Goal: Task Accomplishment & Management: Complete application form

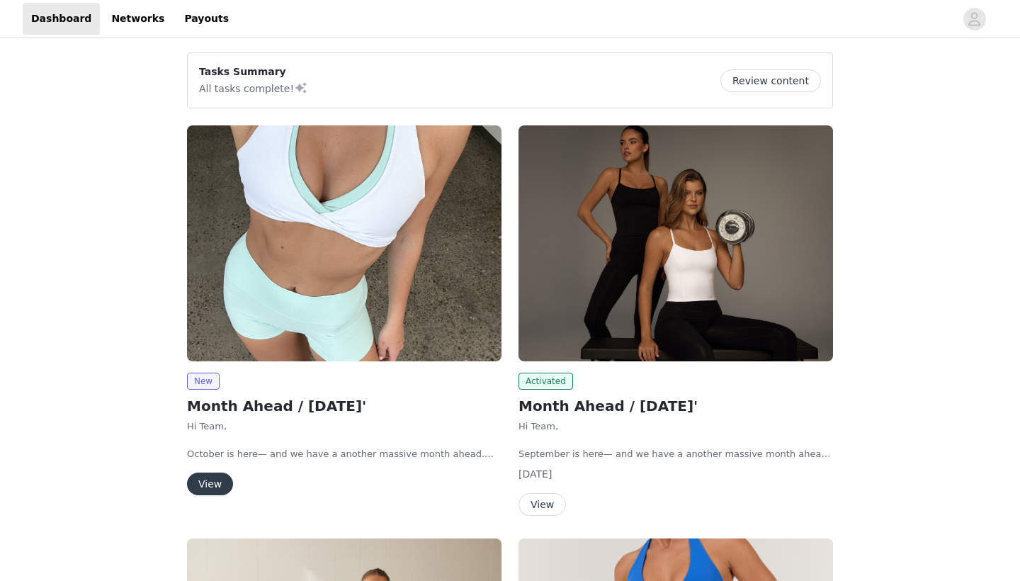
click at [297, 245] on img at bounding box center [344, 243] width 314 height 236
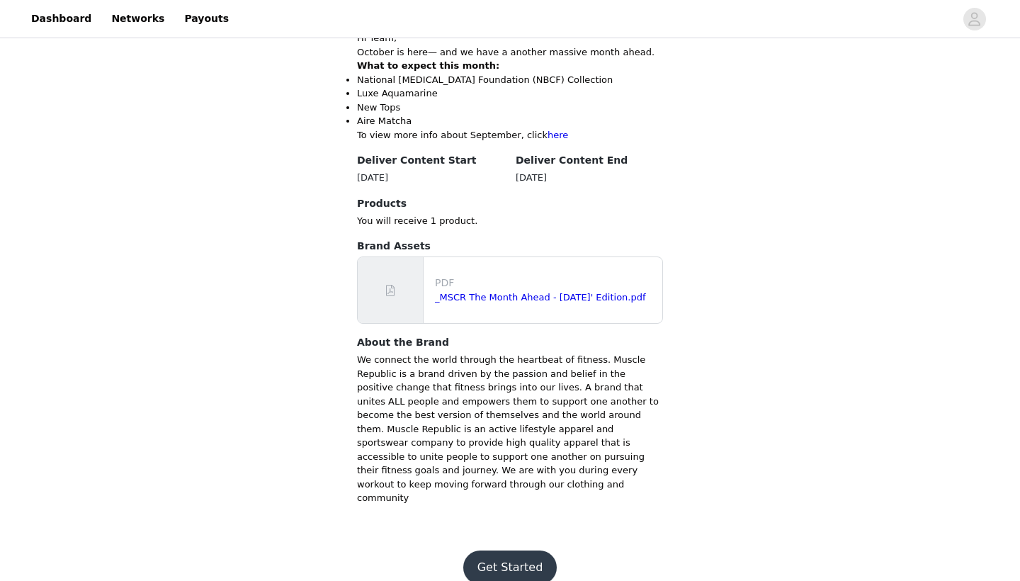
scroll to position [571, 0]
click at [499, 551] on button "Get Started" at bounding box center [510, 568] width 94 height 34
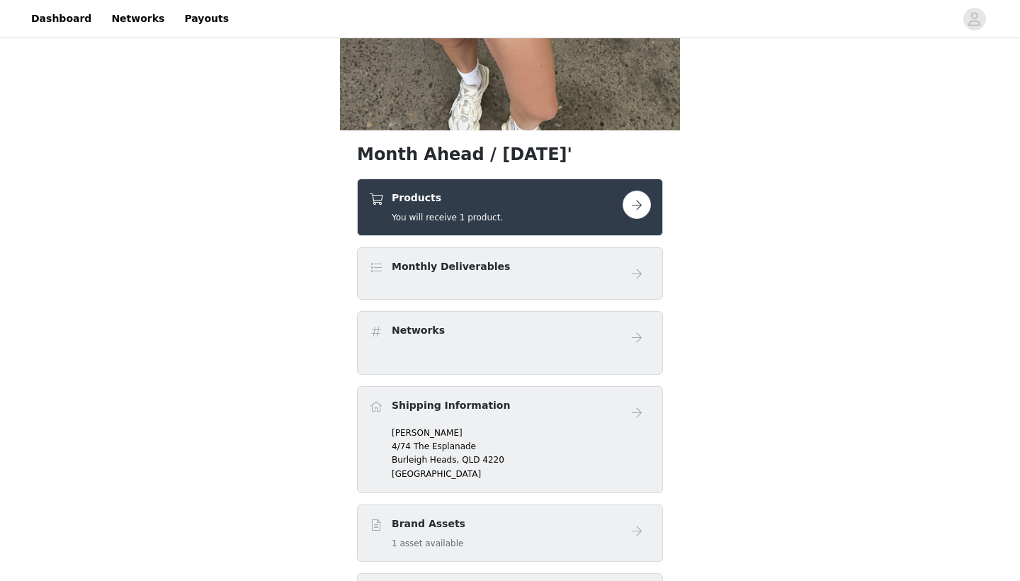
scroll to position [384, 0]
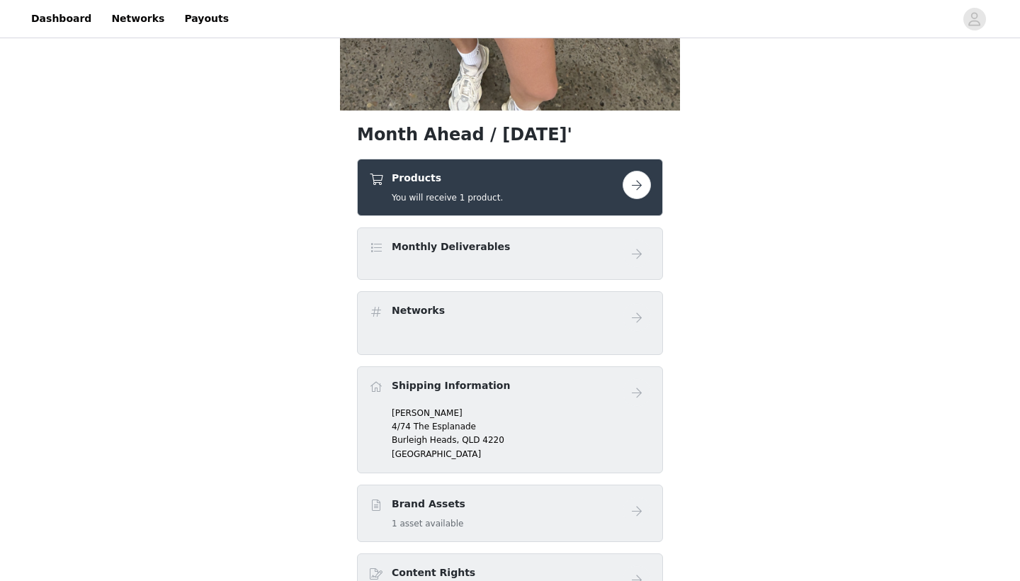
click at [530, 266] on div "Monthly Deliverables" at bounding box center [510, 253] width 282 height 28
click at [630, 197] on button "button" at bounding box center [636, 185] width 28 height 28
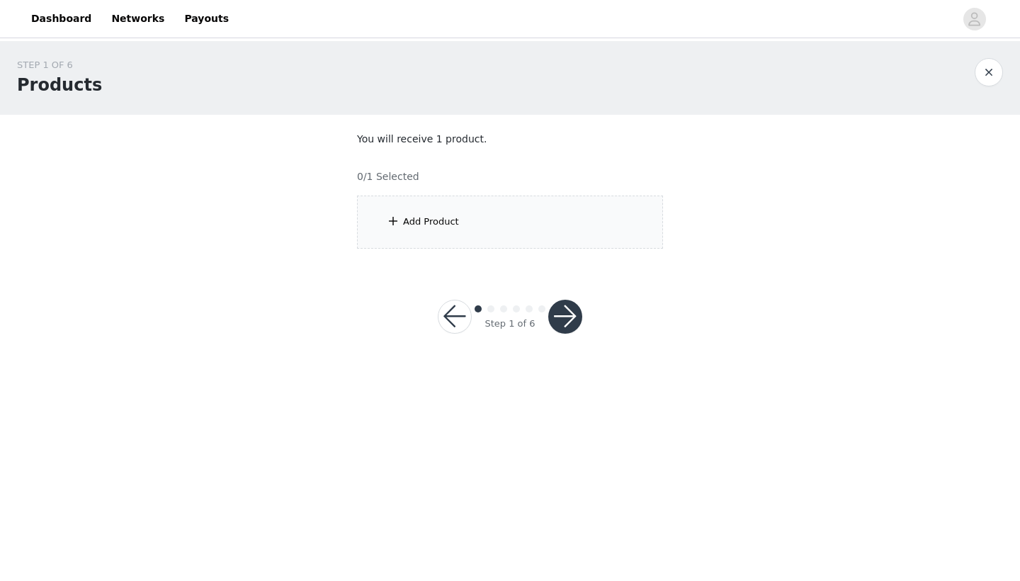
click at [540, 230] on div "Add Product" at bounding box center [510, 221] width 306 height 53
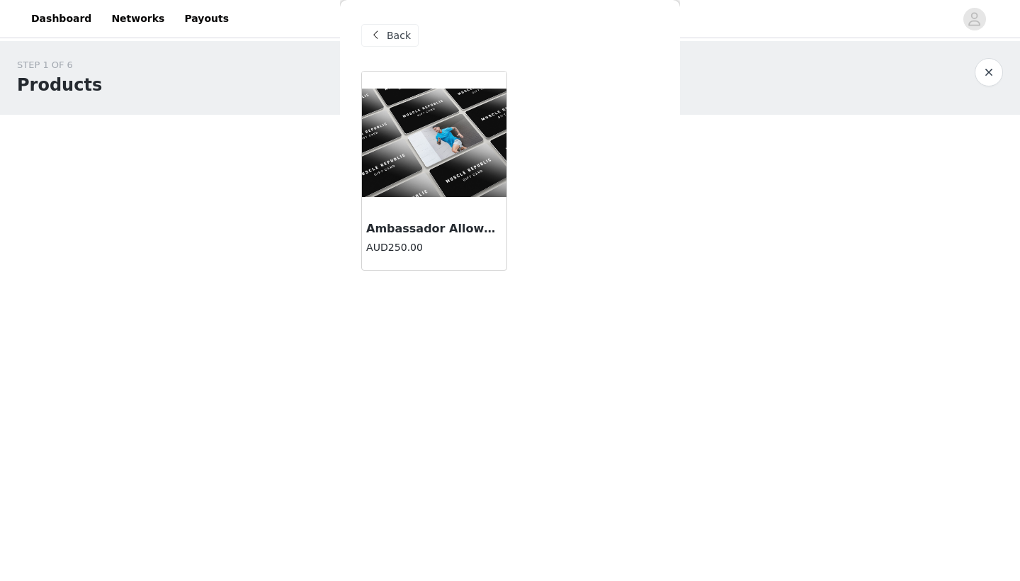
click at [474, 173] on img at bounding box center [434, 143] width 144 height 108
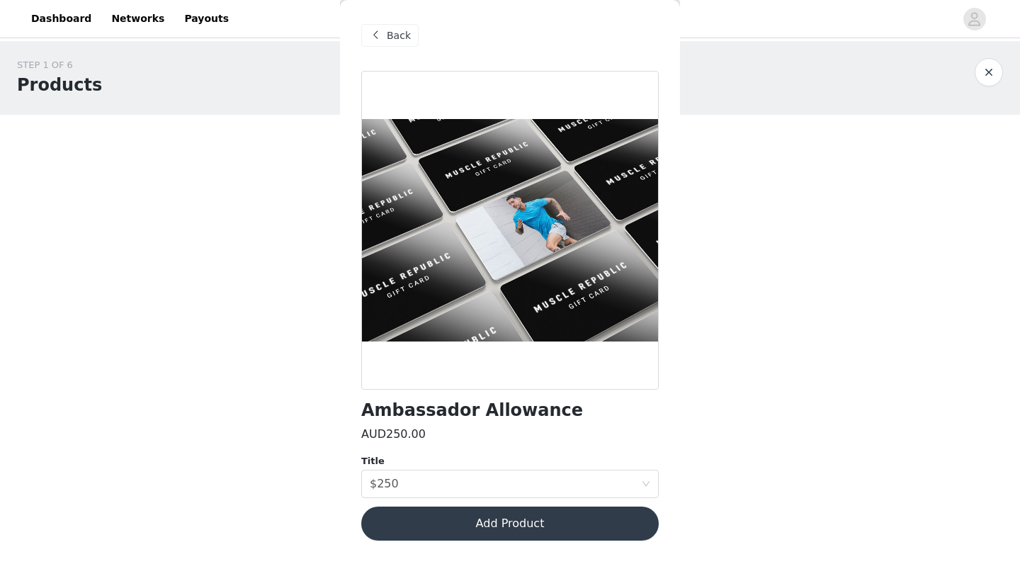
click at [474, 524] on button "Add Product" at bounding box center [509, 523] width 297 height 34
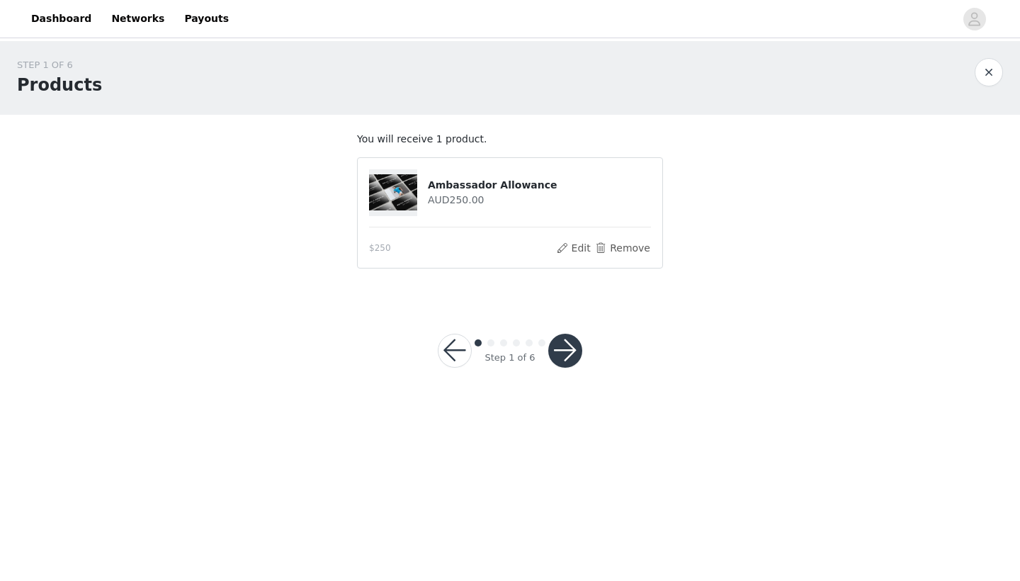
click at [563, 358] on button "button" at bounding box center [565, 351] width 34 height 34
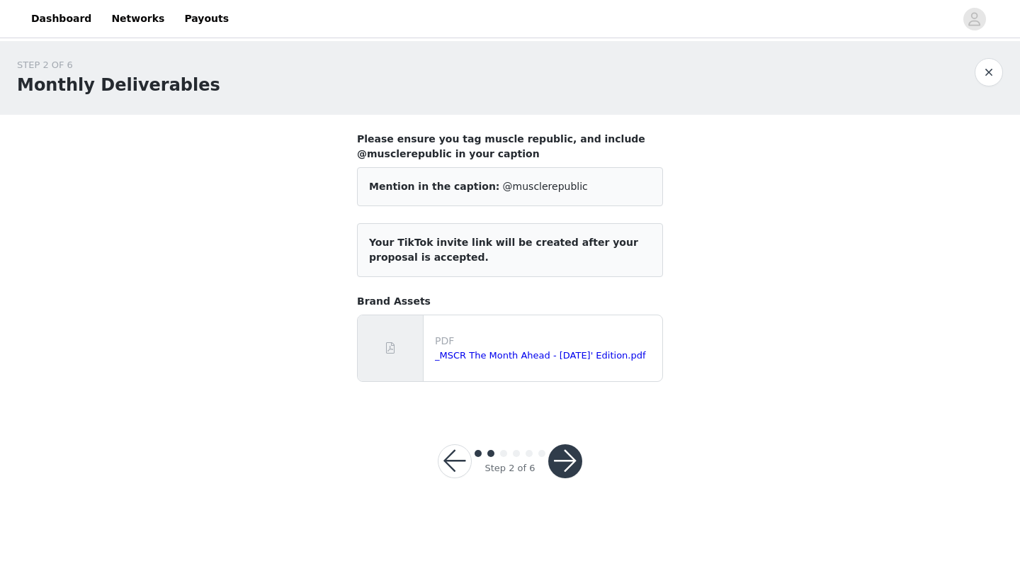
click at [566, 469] on button "button" at bounding box center [565, 461] width 34 height 34
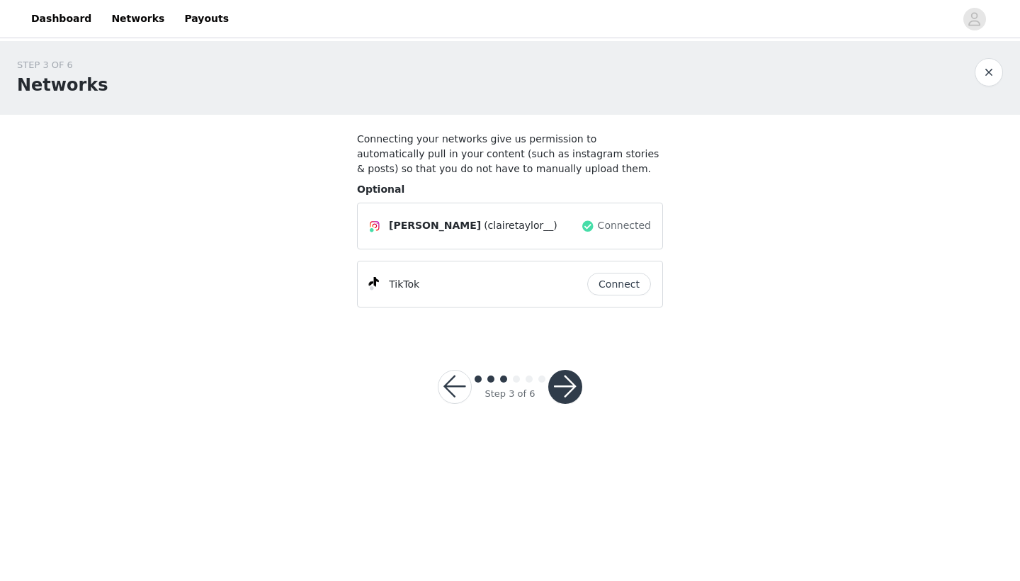
click at [570, 400] on button "button" at bounding box center [565, 387] width 34 height 34
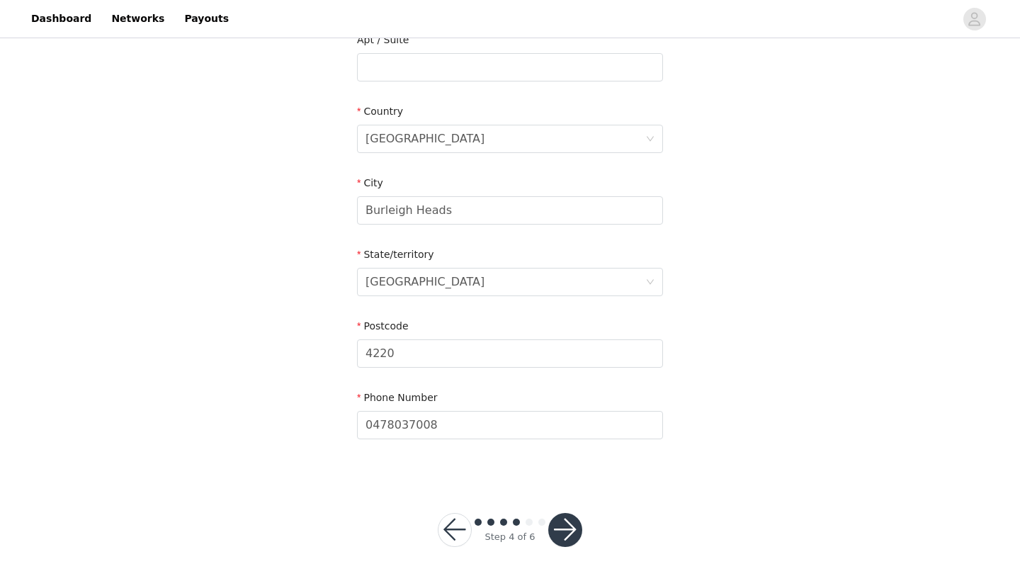
scroll to position [385, 0]
click at [574, 535] on button "button" at bounding box center [565, 530] width 34 height 34
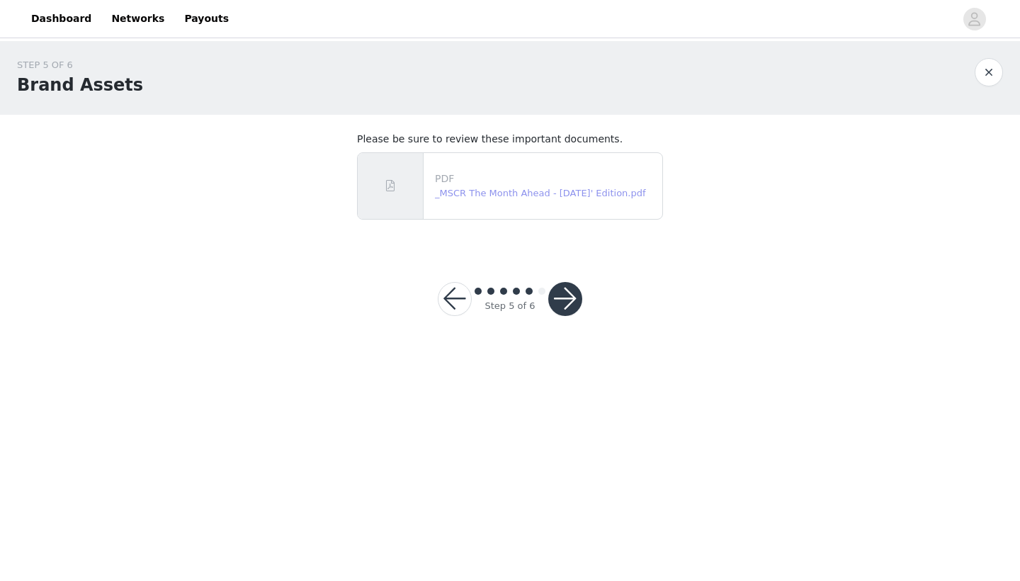
click at [603, 190] on link "_MSCR The Month Ahead - [DATE]' Edition.pdf" at bounding box center [540, 193] width 211 height 11
click at [568, 298] on button "button" at bounding box center [565, 299] width 34 height 34
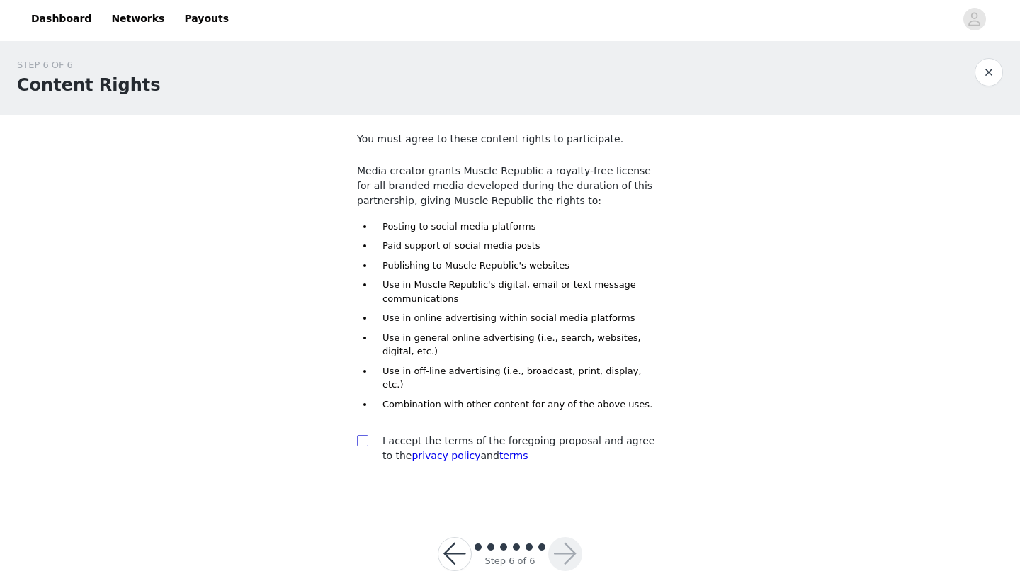
click at [361, 435] on input "checkbox" at bounding box center [362, 440] width 10 height 10
checkbox input "true"
click at [558, 537] on button "button" at bounding box center [565, 554] width 34 height 34
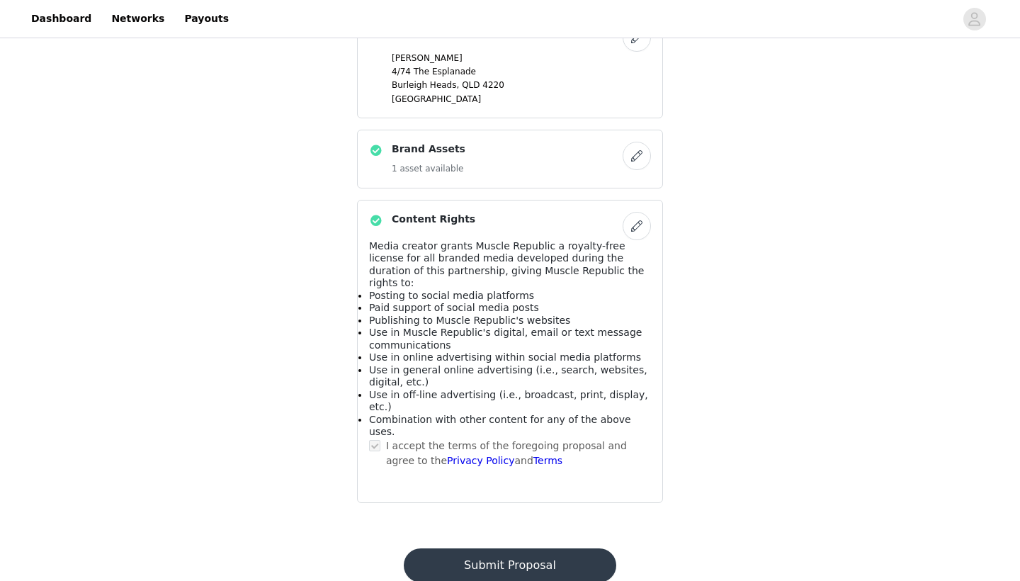
click at [558, 548] on button "Submit Proposal" at bounding box center [510, 565] width 212 height 34
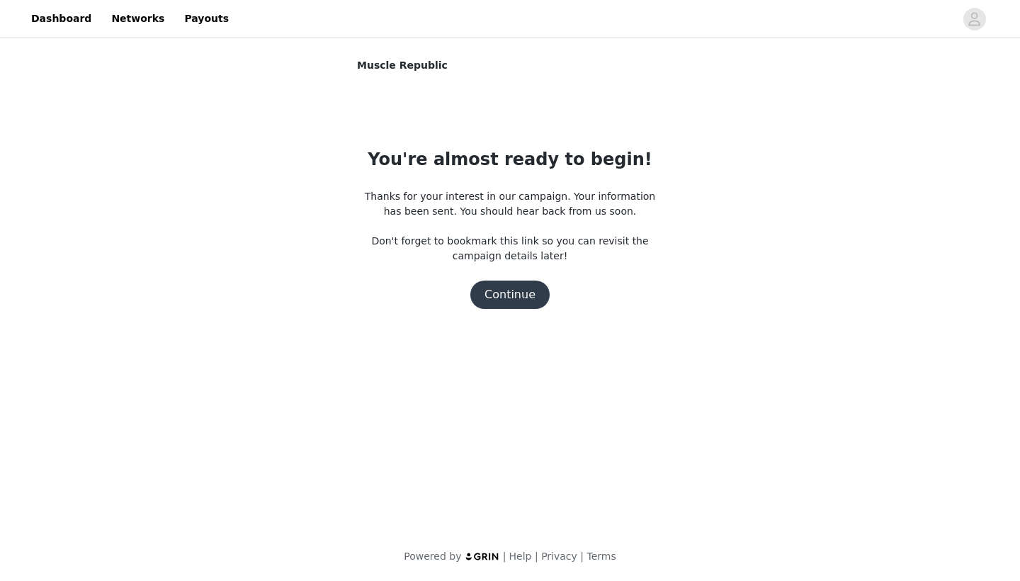
click at [524, 288] on button "Continue" at bounding box center [509, 294] width 79 height 28
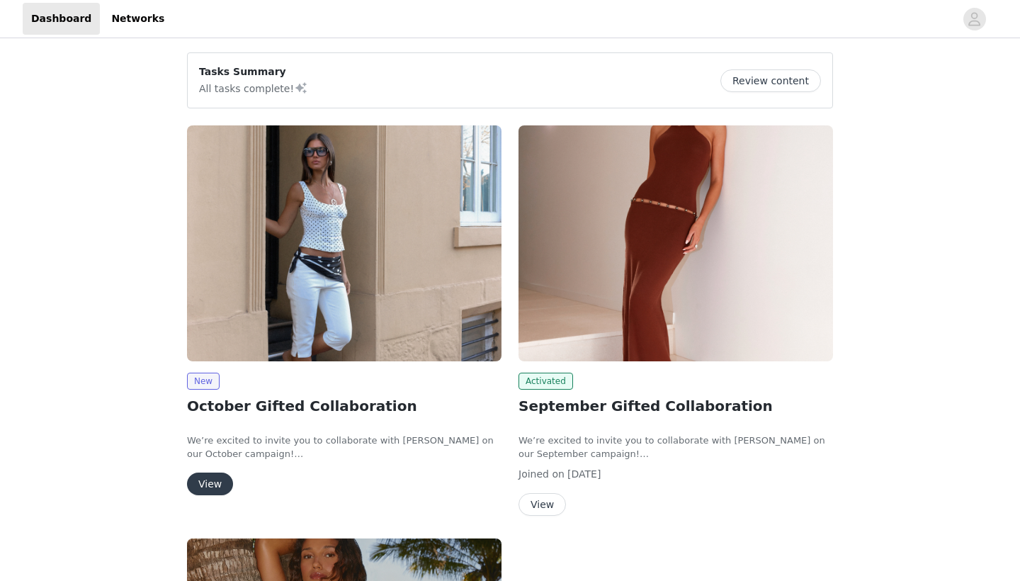
click at [217, 472] on button "View" at bounding box center [210, 483] width 46 height 23
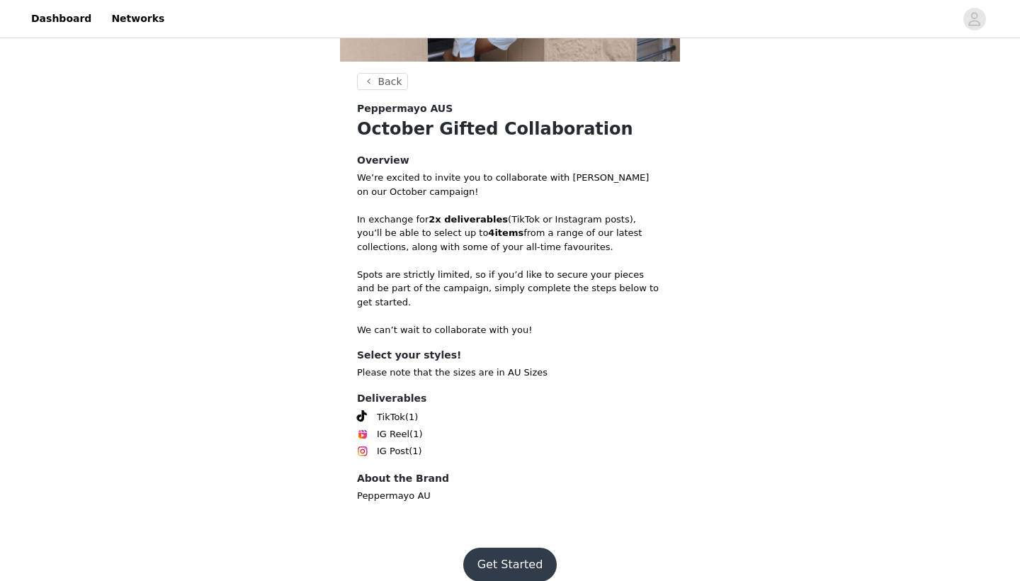
scroll to position [234, 0]
click at [509, 548] on button "Get Started" at bounding box center [510, 565] width 94 height 34
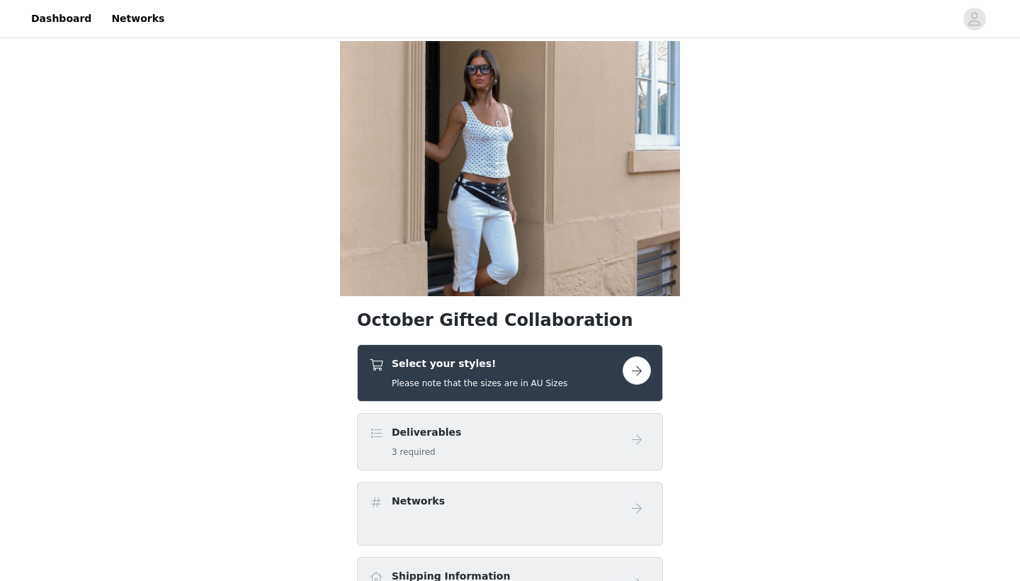
click at [533, 463] on div "Deliverables 3 required" at bounding box center [510, 441] width 306 height 57
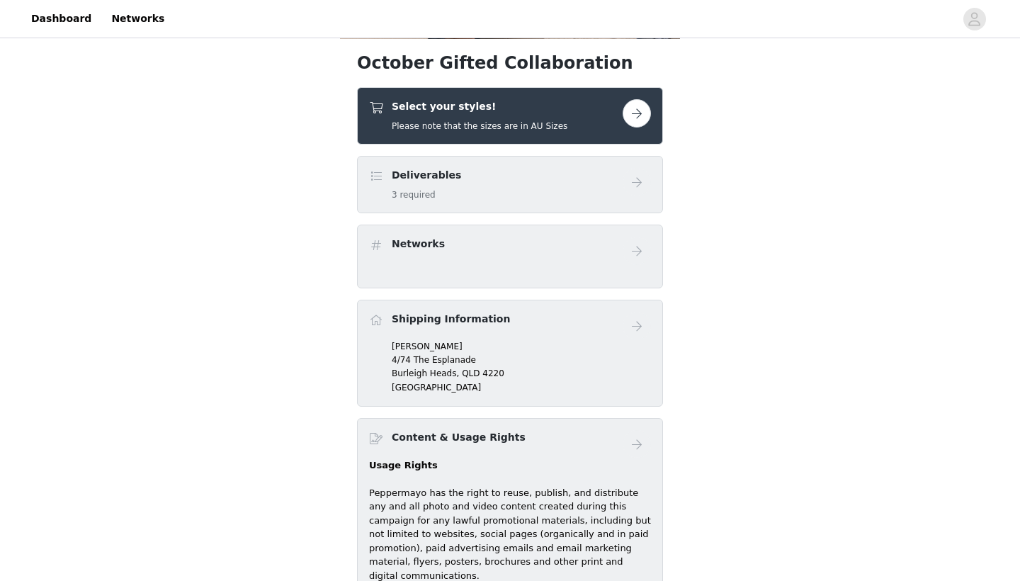
scroll to position [246, 0]
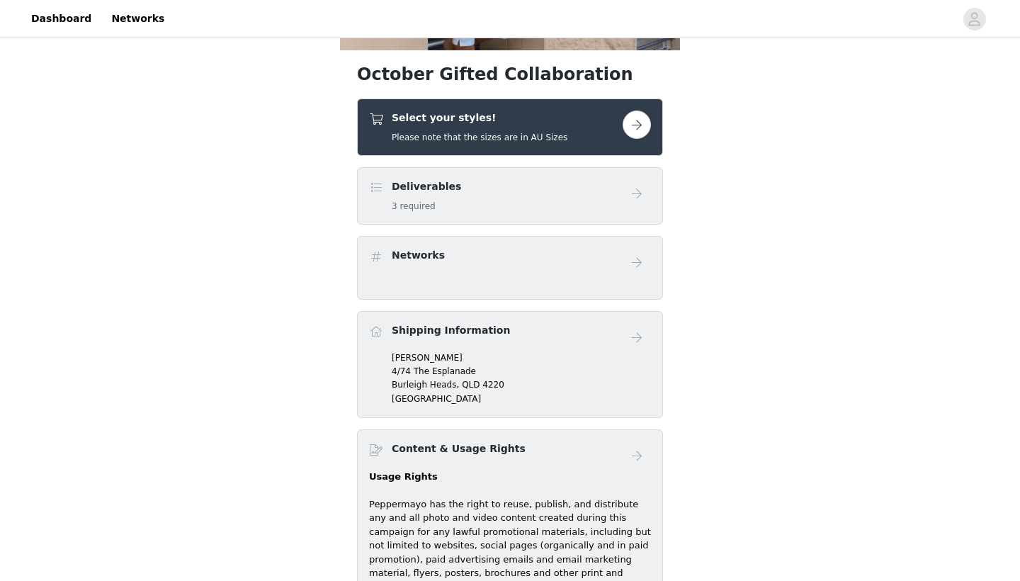
click at [638, 133] on button "button" at bounding box center [636, 124] width 28 height 28
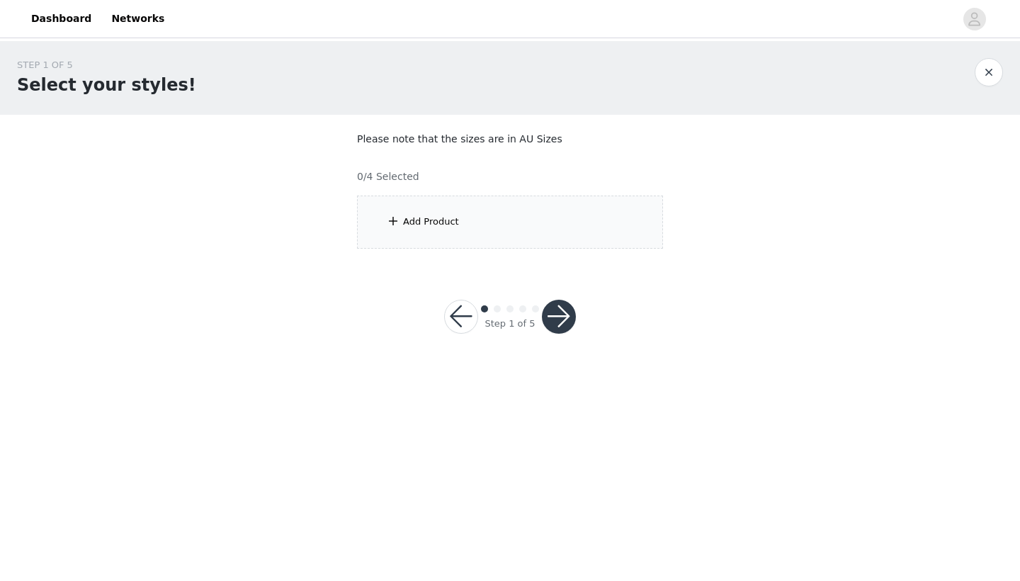
click at [467, 313] on button "button" at bounding box center [461, 317] width 34 height 34
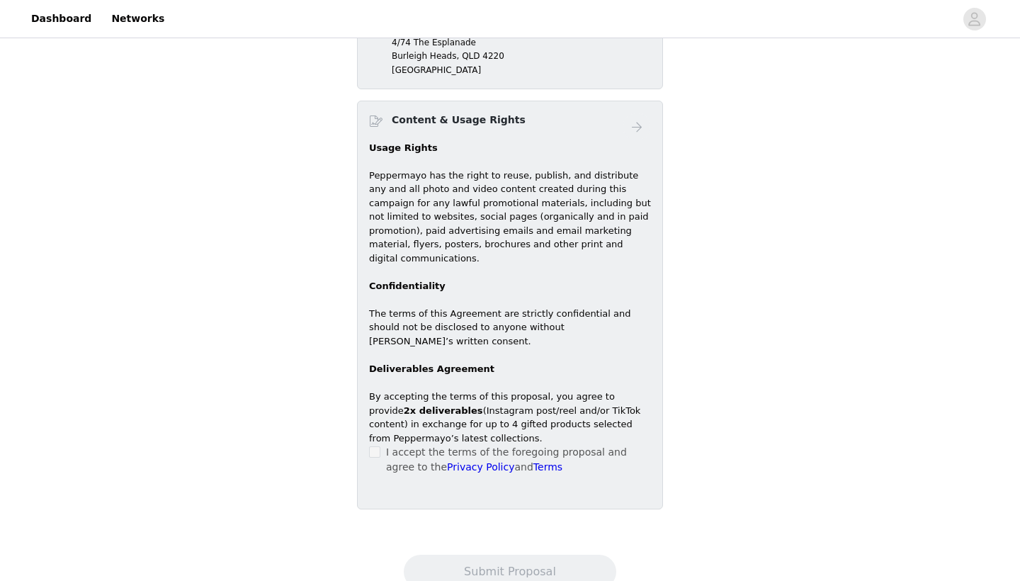
scroll to position [579, 0]
